Goal: Task Accomplishment & Management: Manage account settings

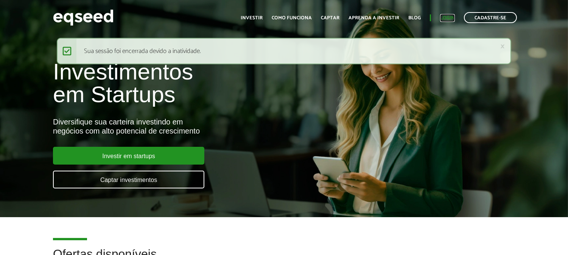
click at [443, 16] on link "Login" at bounding box center [447, 18] width 15 height 5
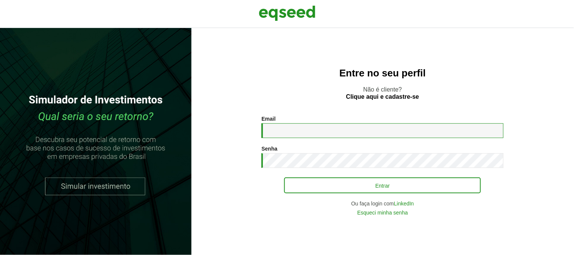
type input "**********"
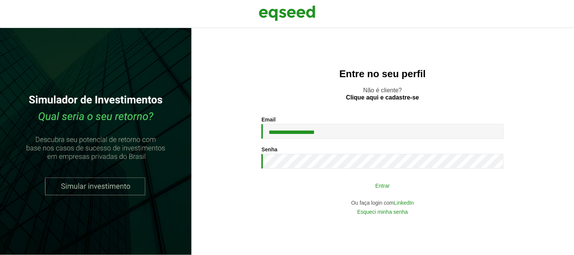
click at [335, 188] on button "Entrar" at bounding box center [382, 185] width 197 height 14
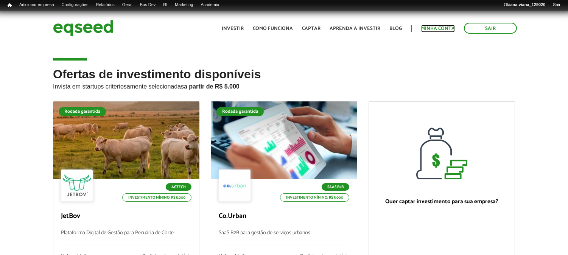
click at [436, 26] on link "Minha conta" at bounding box center [438, 28] width 34 height 5
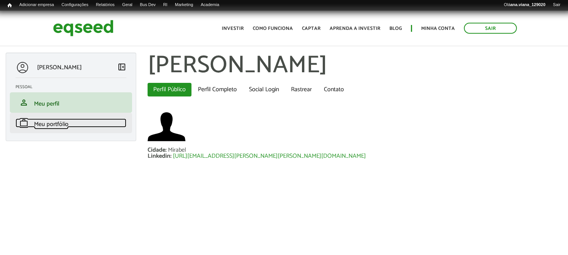
click at [73, 120] on link "work Meu portfólio" at bounding box center [71, 122] width 111 height 9
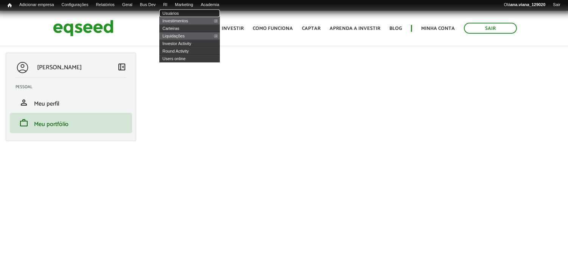
click at [183, 12] on link "Usuários" at bounding box center [189, 13] width 61 height 8
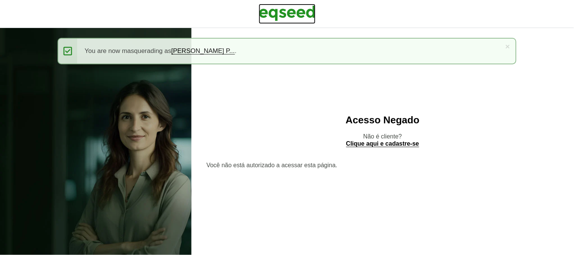
click at [291, 20] on img at bounding box center [287, 13] width 57 height 19
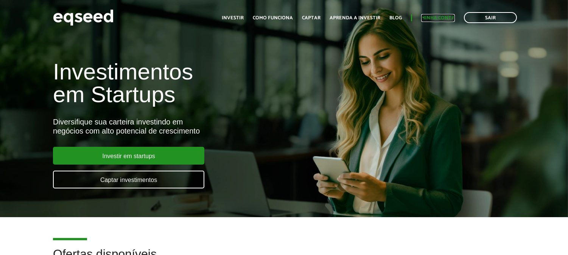
click at [444, 18] on link "Minha conta" at bounding box center [438, 18] width 34 height 5
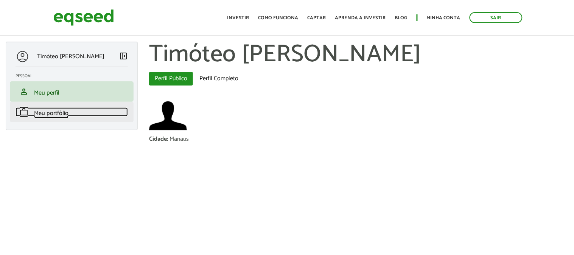
click at [97, 115] on link "work Meu portfólio" at bounding box center [72, 111] width 112 height 9
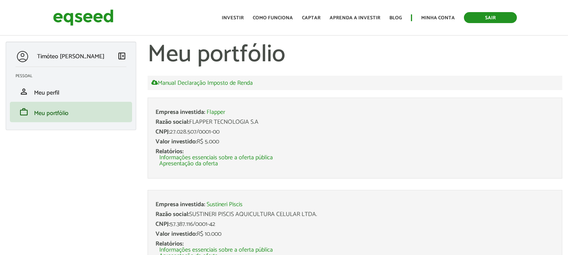
click at [482, 21] on link "Sair" at bounding box center [490, 17] width 53 height 11
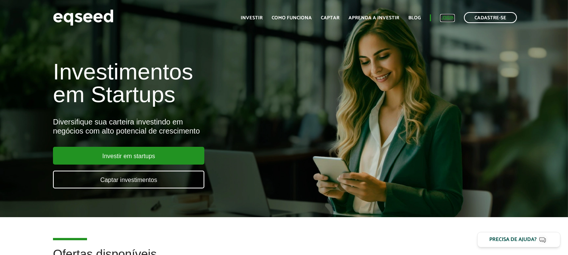
click at [449, 19] on link "Login" at bounding box center [447, 18] width 15 height 5
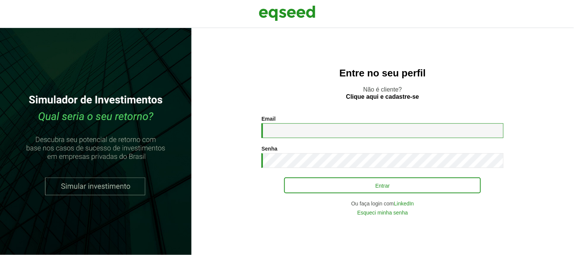
type input "**********"
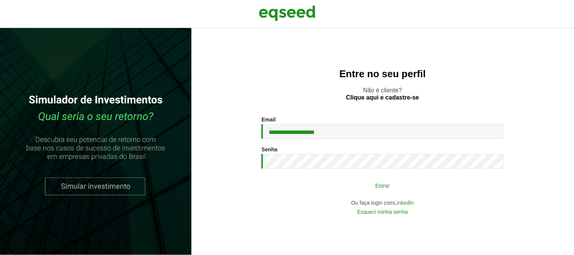
click at [381, 183] on button "Entrar" at bounding box center [382, 185] width 197 height 14
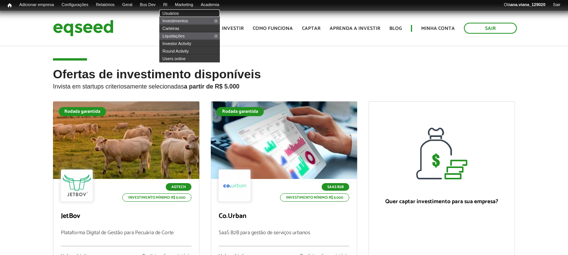
click at [184, 14] on link "Usuários" at bounding box center [189, 13] width 61 height 8
